Goal: Communication & Community: Answer question/provide support

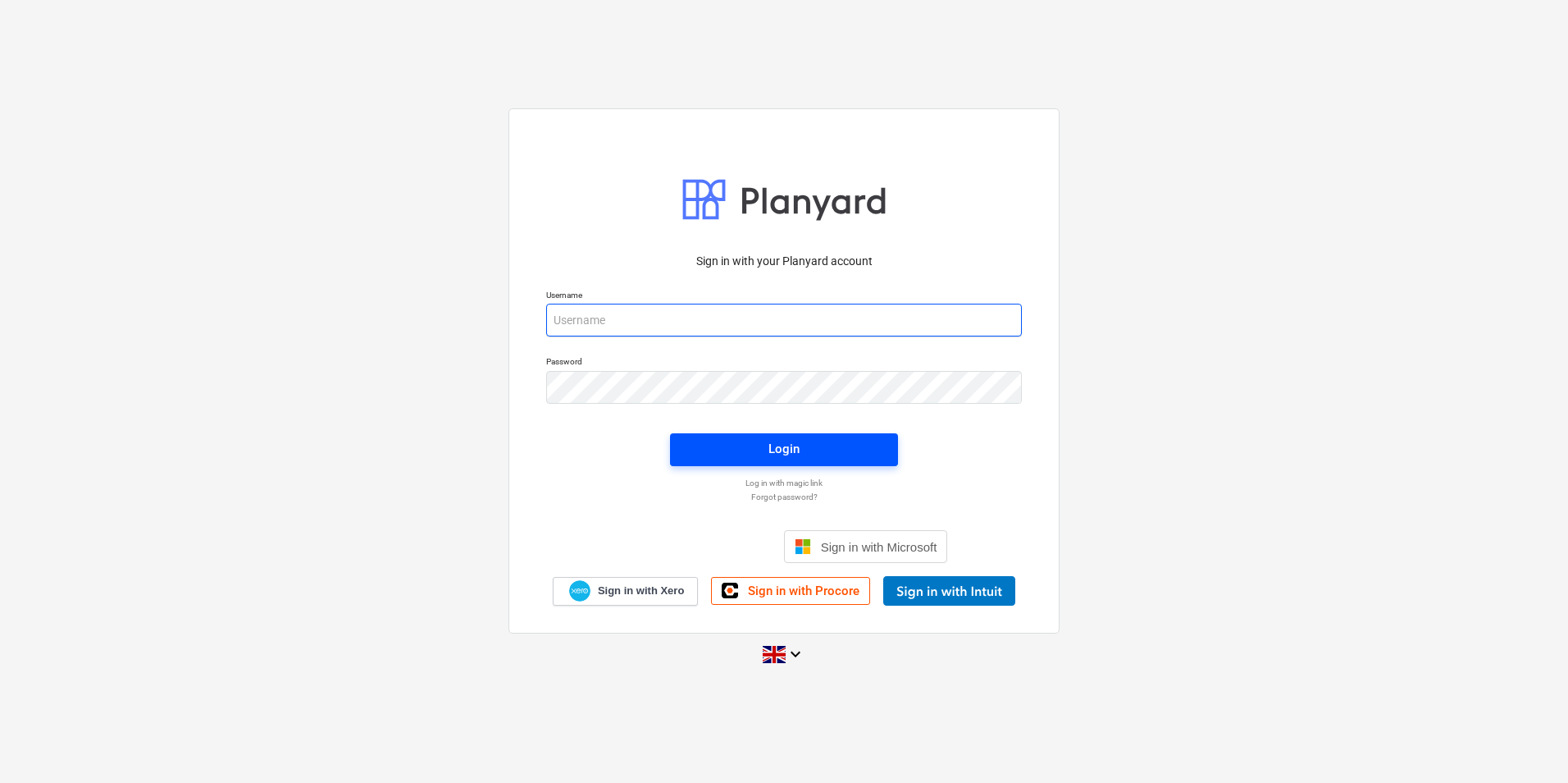
type input "[PERSON_NAME][EMAIL_ADDRESS][PERSON_NAME][DOMAIN_NAME]"
click at [753, 449] on span "Login" at bounding box center [784, 449] width 189 height 21
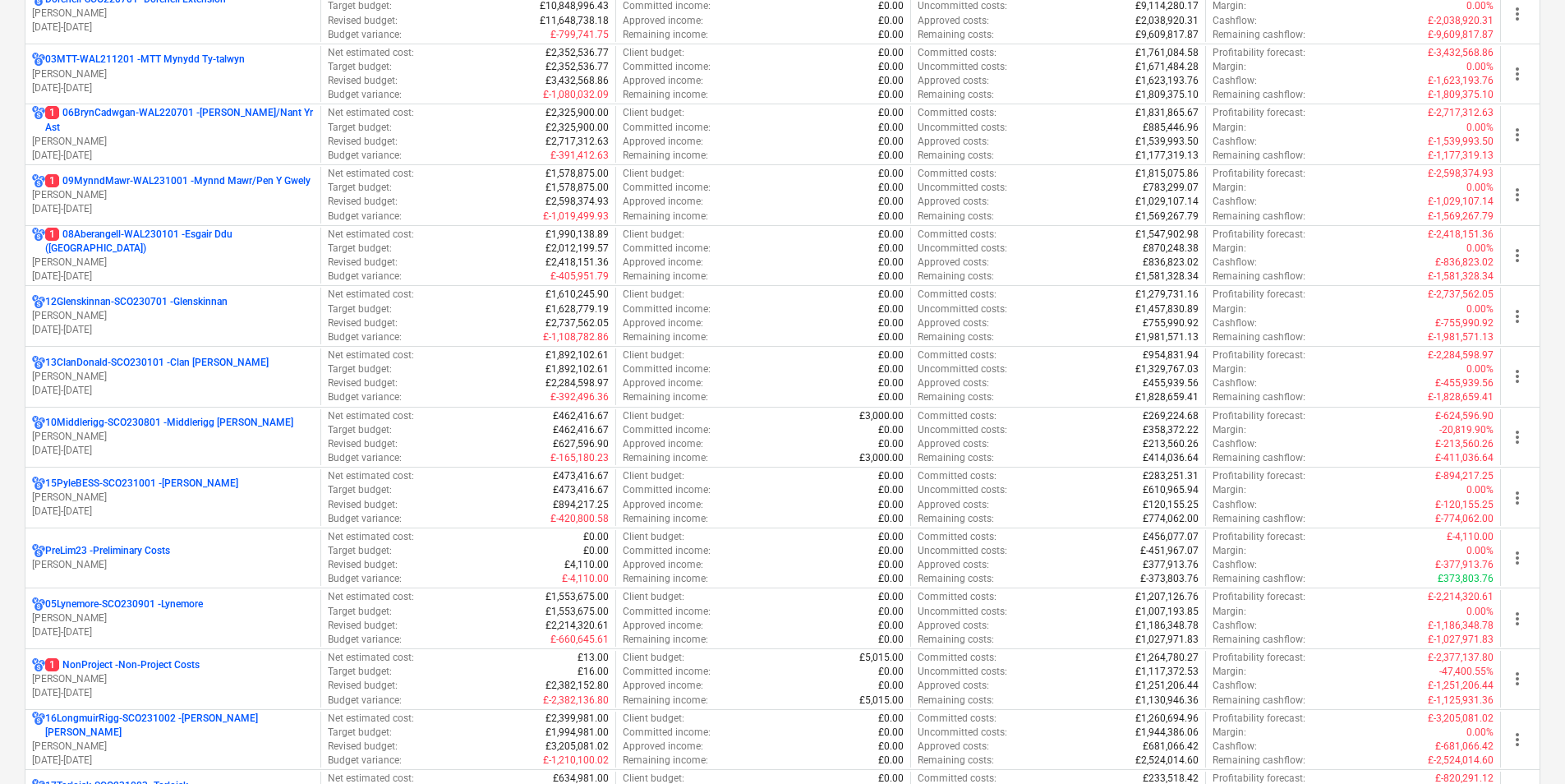
scroll to position [740, 0]
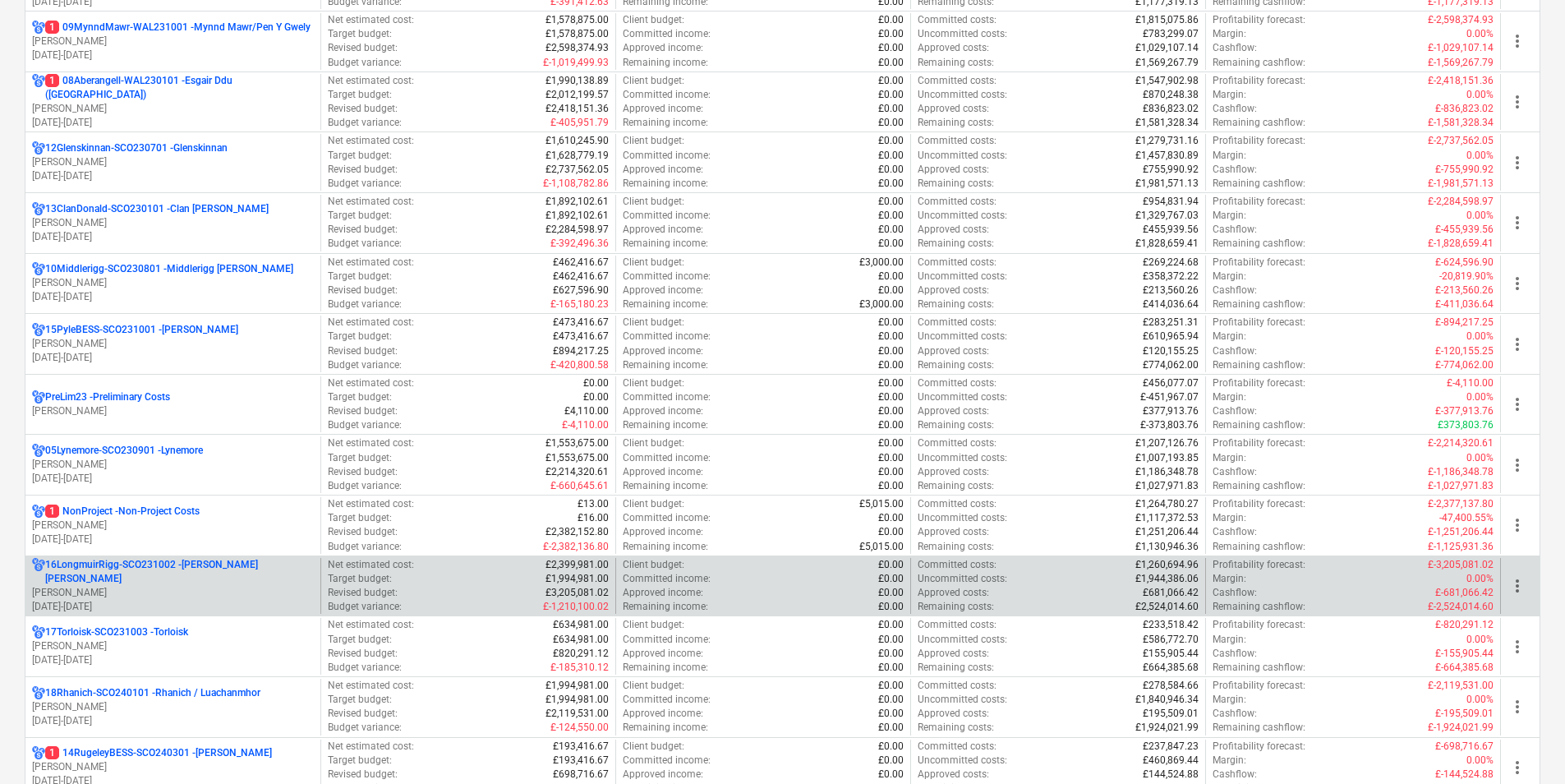
click at [195, 568] on p "16LongmuirRigg-SCO231002 - [PERSON_NAME] [PERSON_NAME]" at bounding box center [179, 571] width 269 height 27
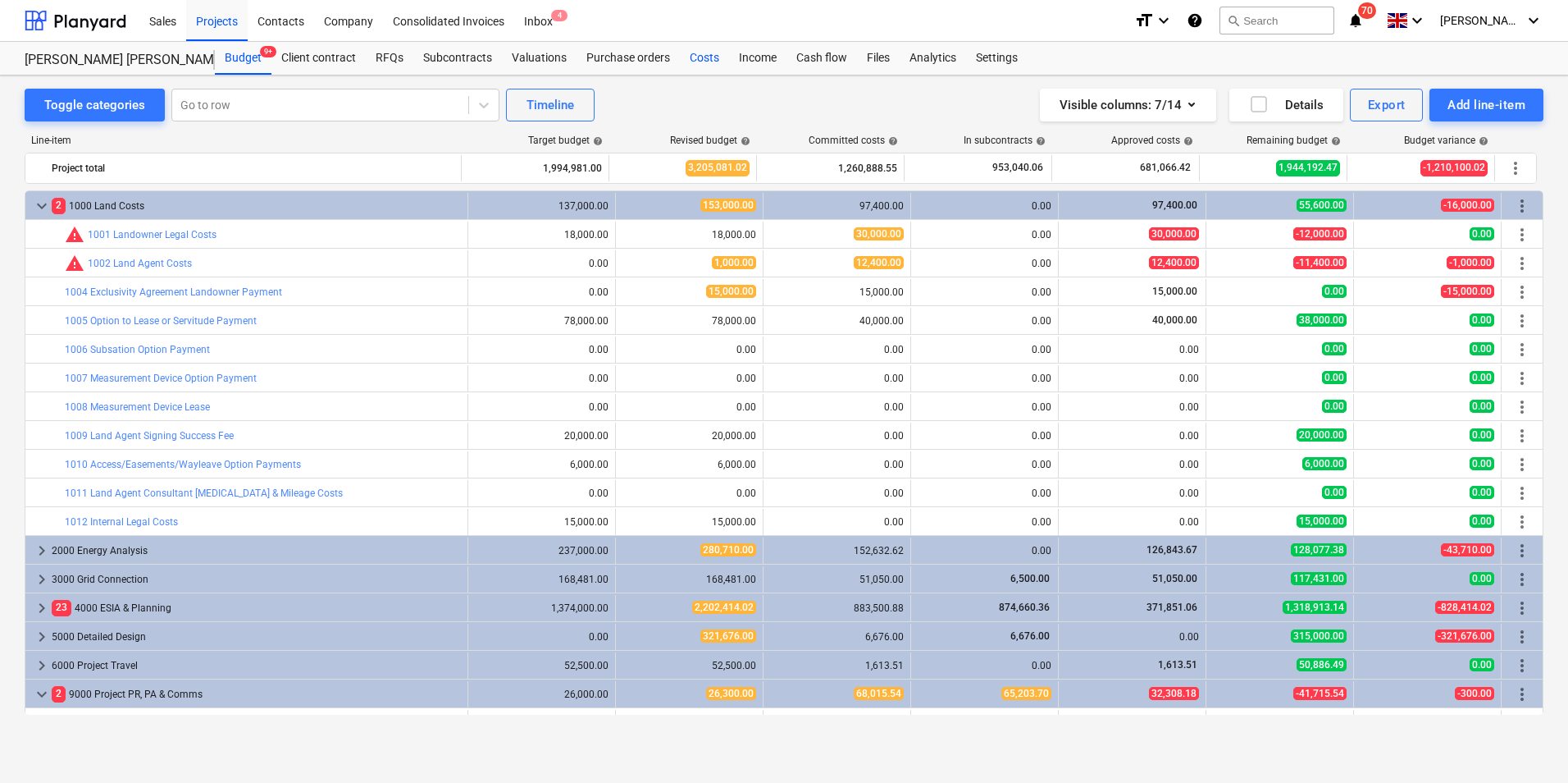
click at [708, 52] on div "Costs" at bounding box center [705, 58] width 50 height 33
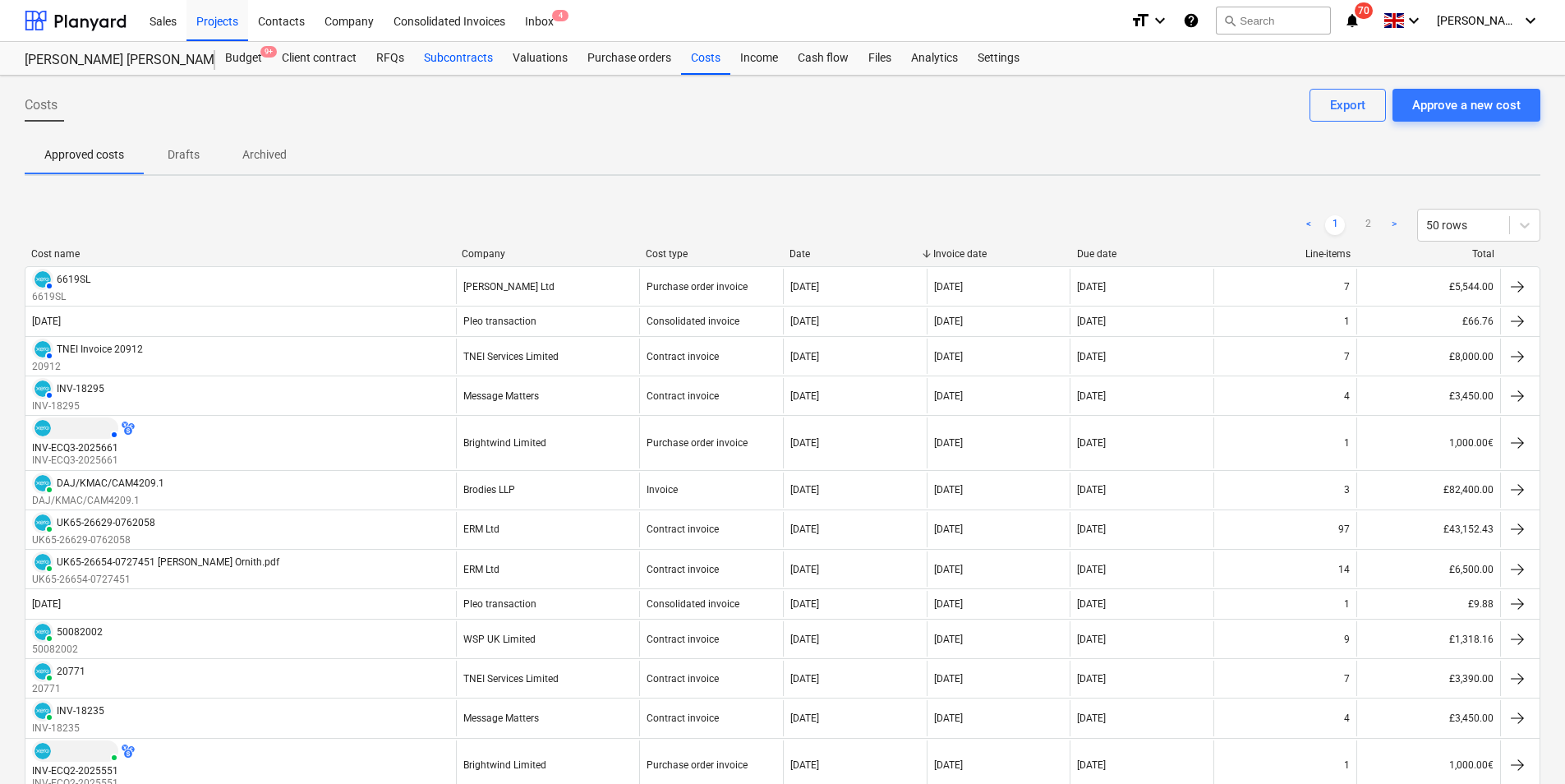
click at [465, 55] on div "Subcontracts" at bounding box center [459, 58] width 89 height 33
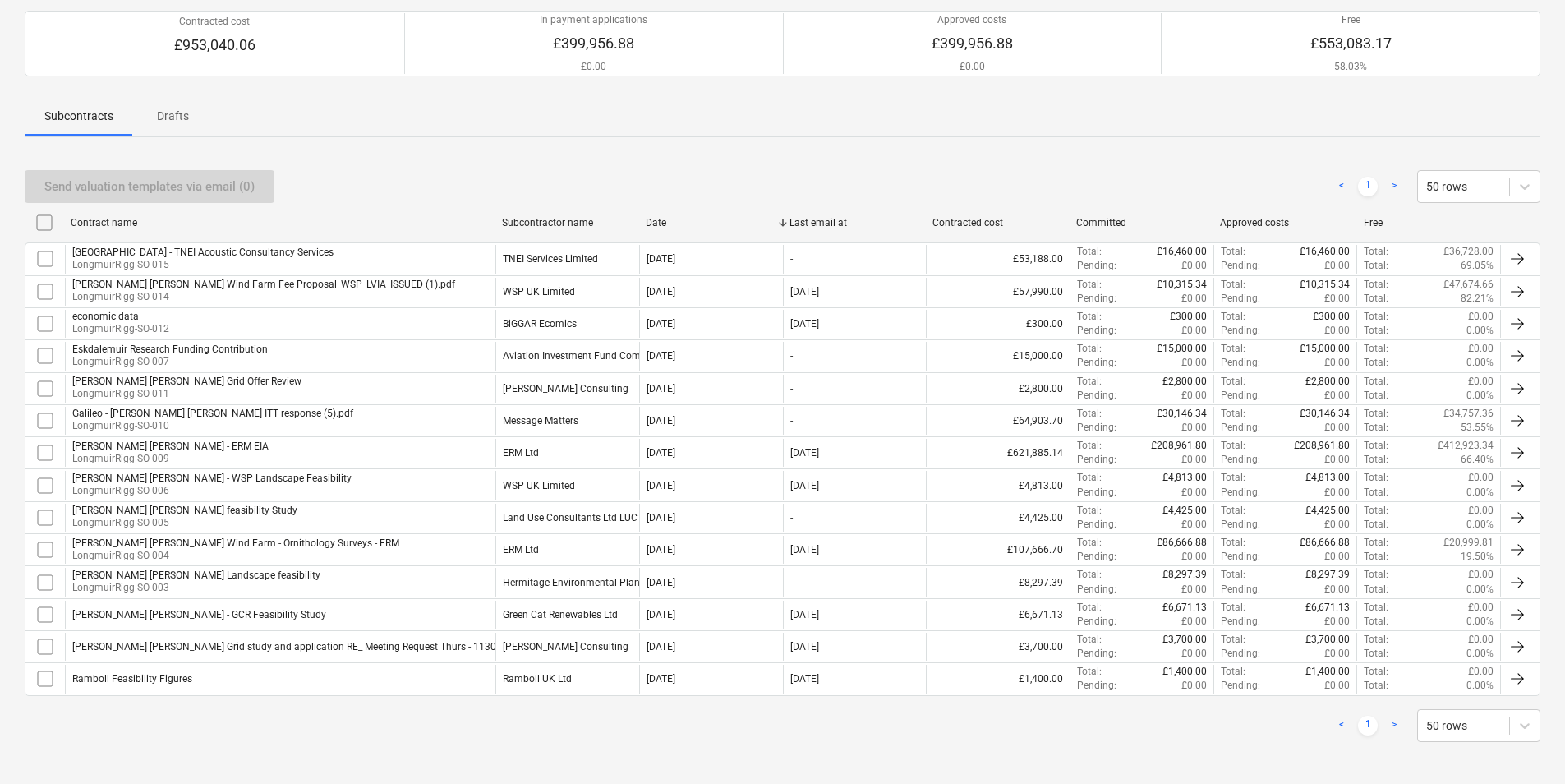
scroll to position [148, 0]
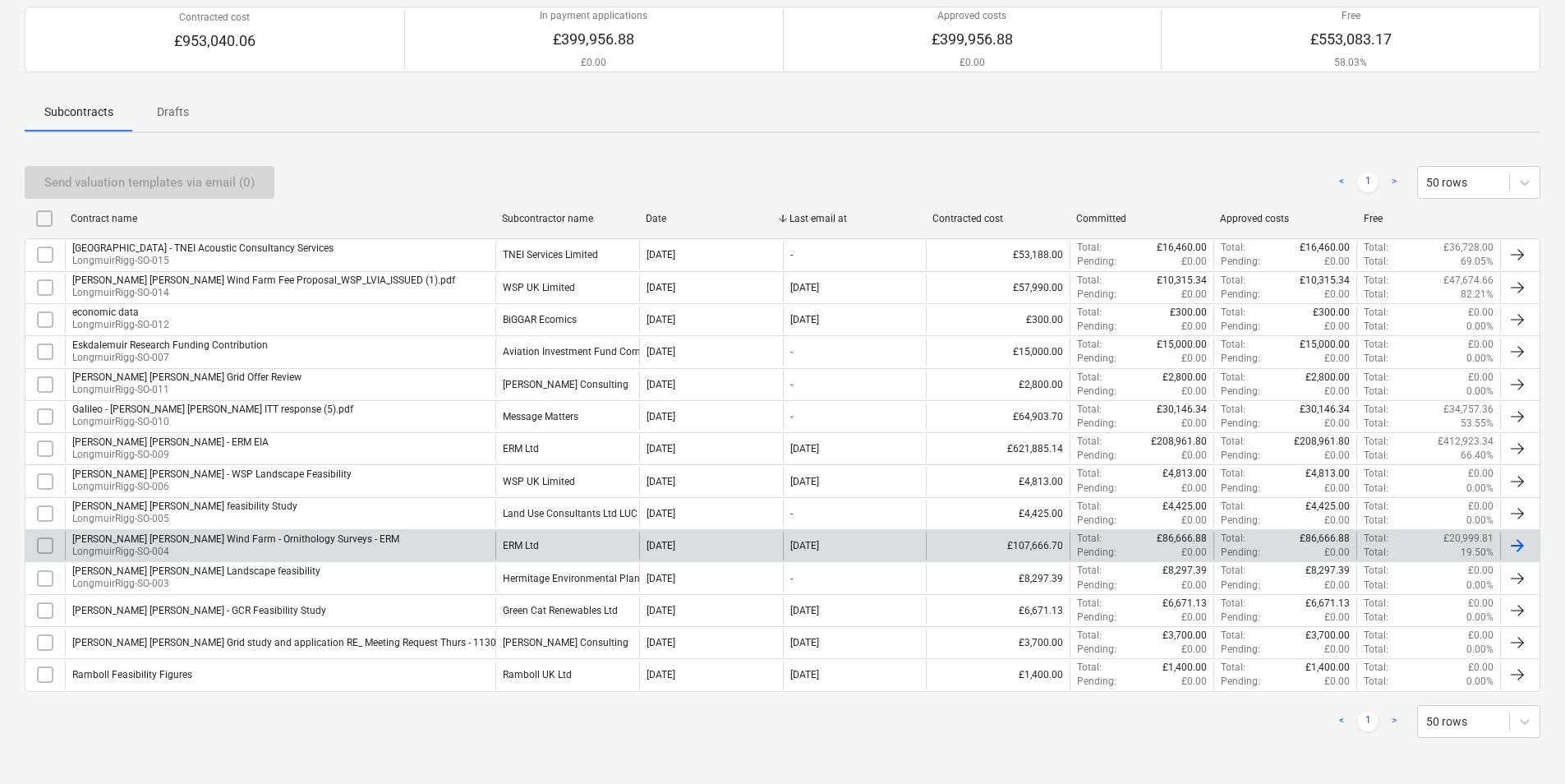
click at [47, 545] on input "checkbox" at bounding box center [45, 545] width 27 height 27
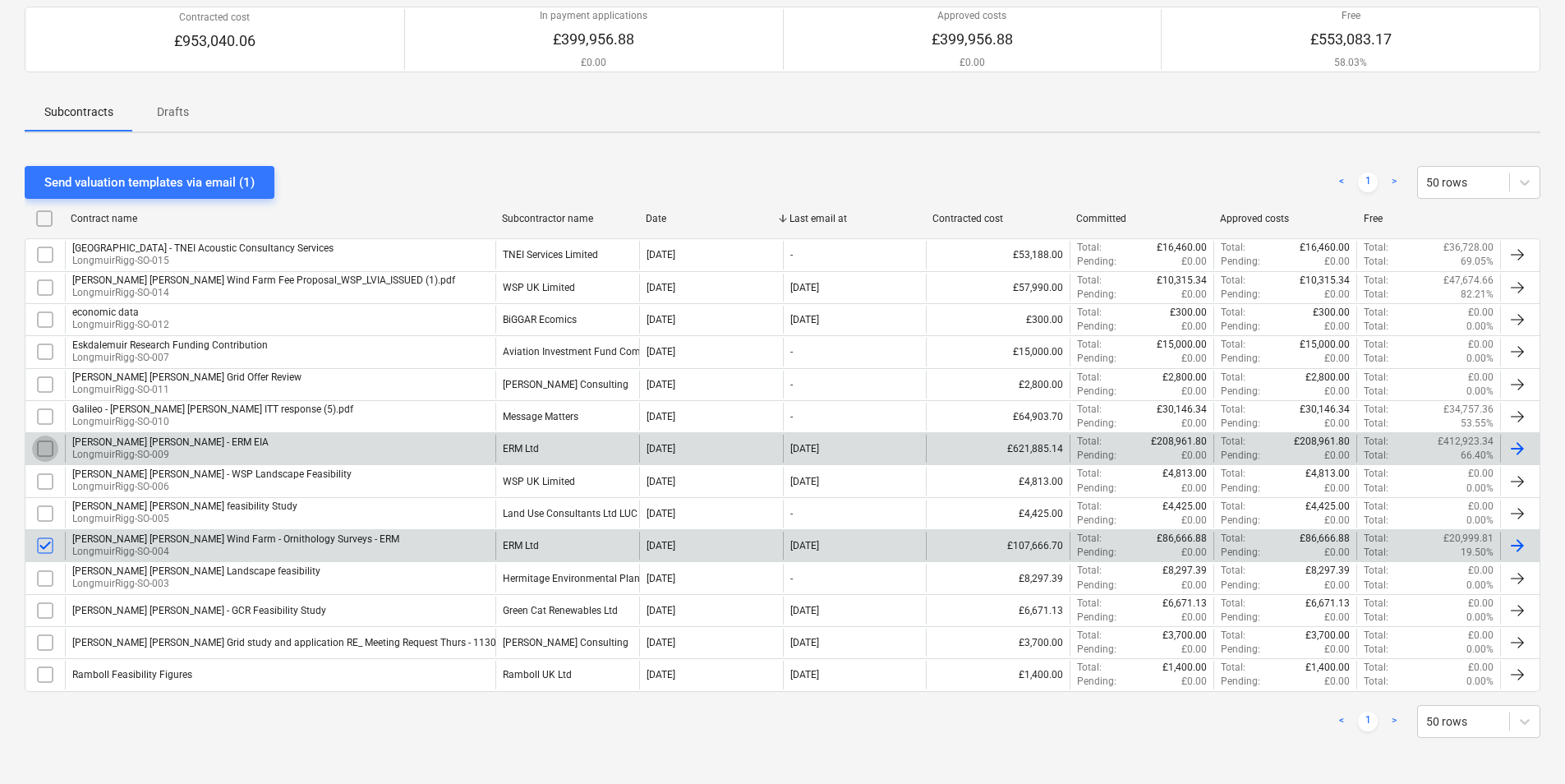
click at [49, 451] on input "checkbox" at bounding box center [45, 449] width 27 height 27
click at [158, 184] on div "Send valuation templates via email (2)" at bounding box center [149, 183] width 210 height 21
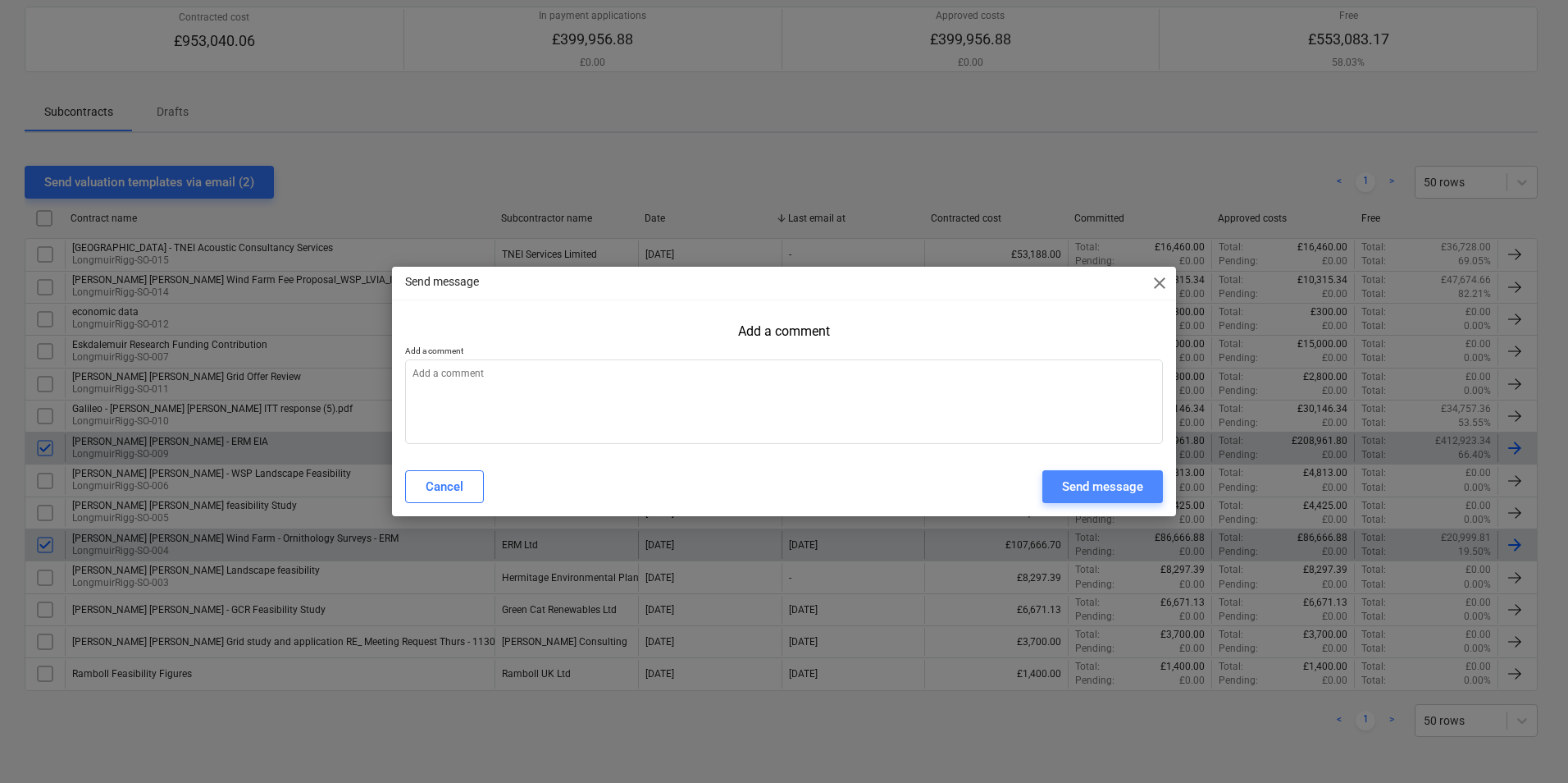
click at [1084, 491] on div "Send message" at bounding box center [1102, 486] width 81 height 21
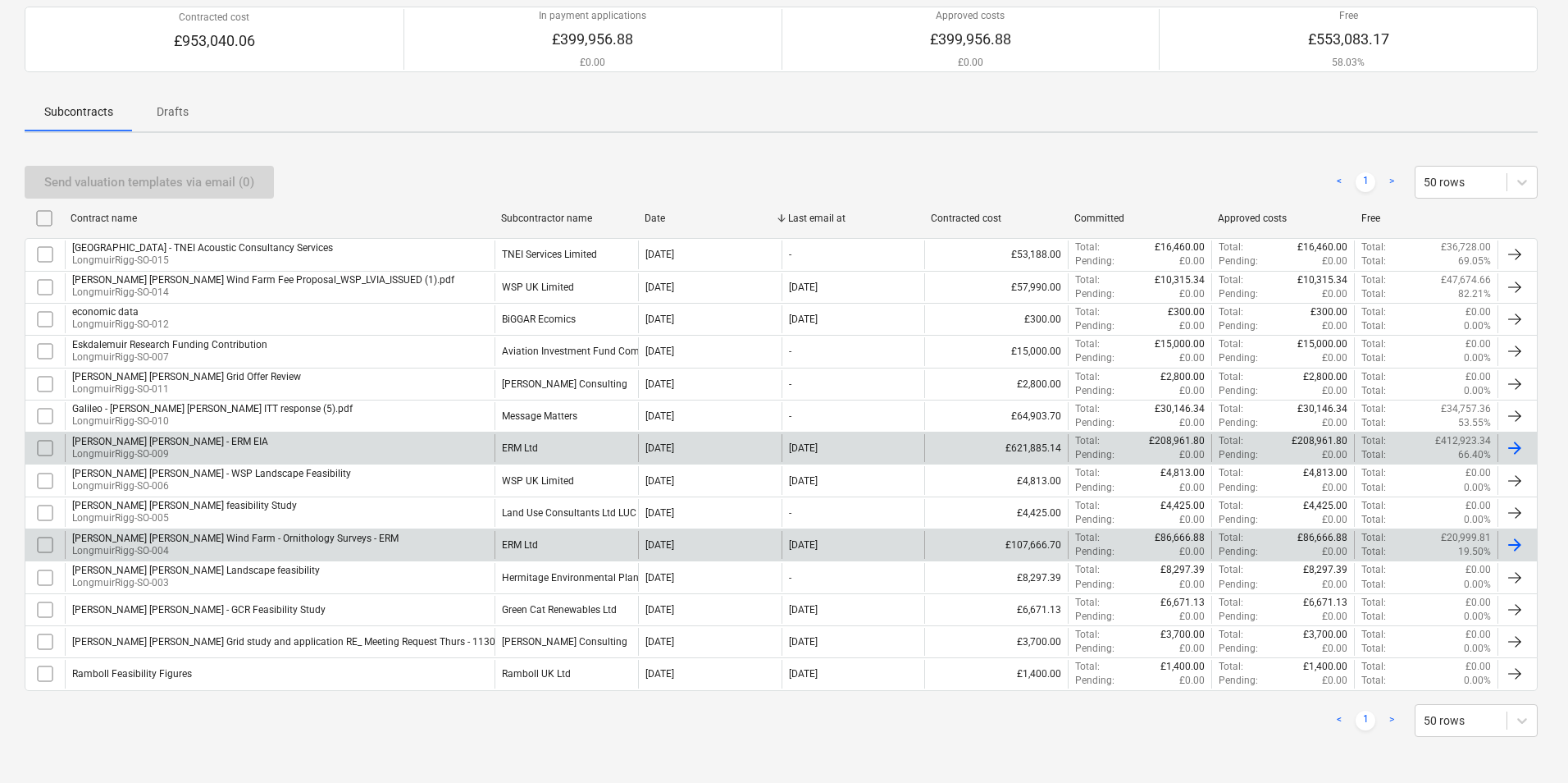
type textarea "x"
